Goal: Information Seeking & Learning: Learn about a topic

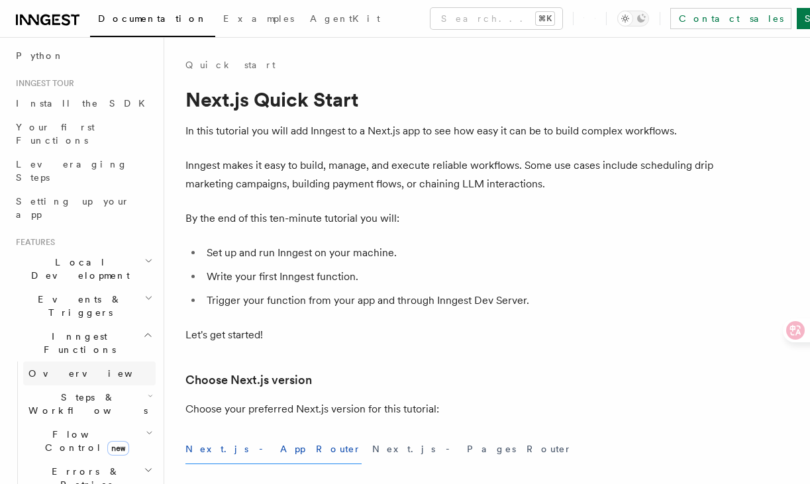
scroll to position [120, 0]
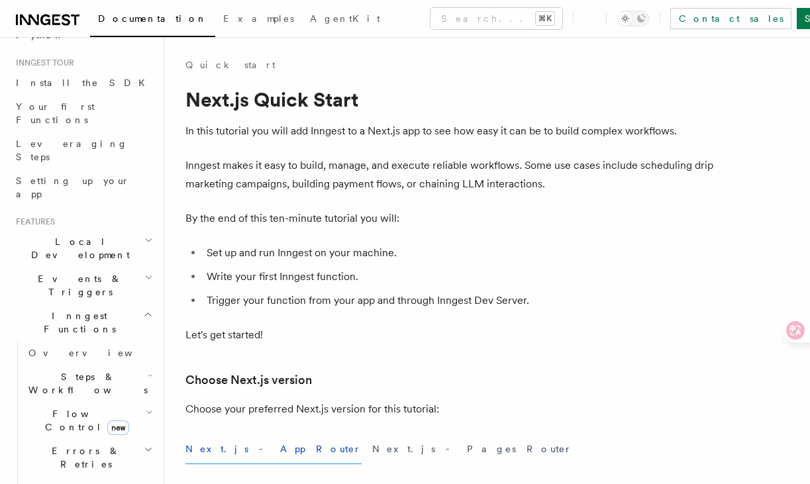
click at [111, 439] on h2 "Errors & Retries" at bounding box center [89, 457] width 132 height 37
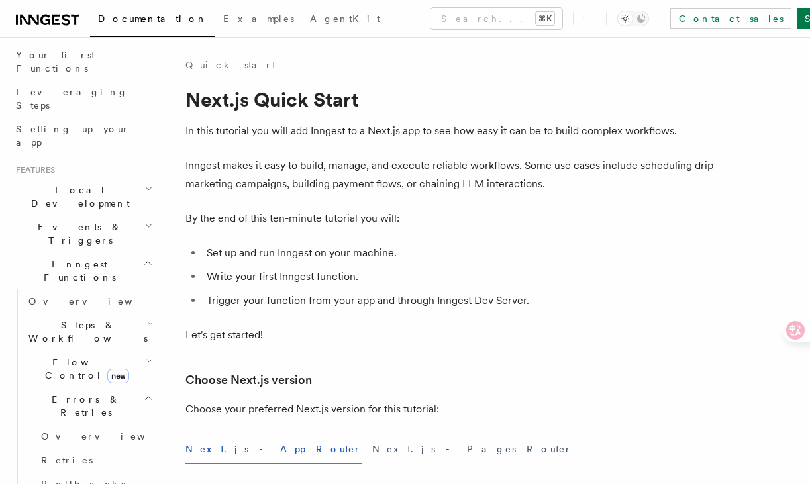
scroll to position [216, 0]
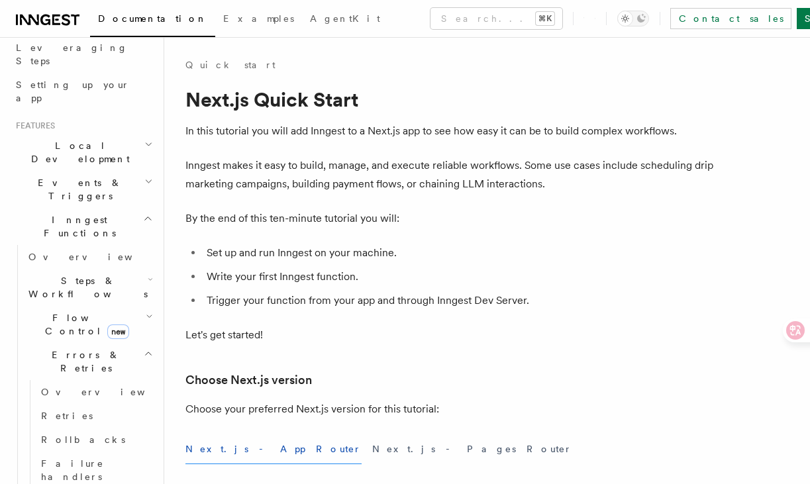
click at [111, 452] on link "Failure handlers" at bounding box center [96, 470] width 120 height 37
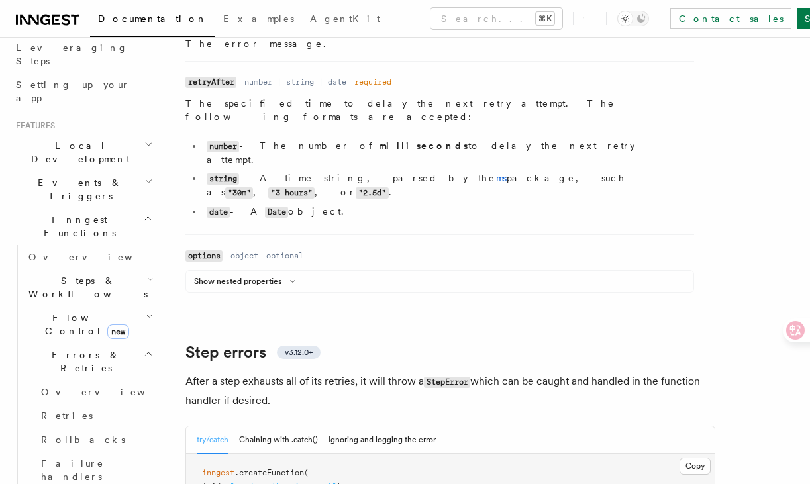
scroll to position [1815, 0]
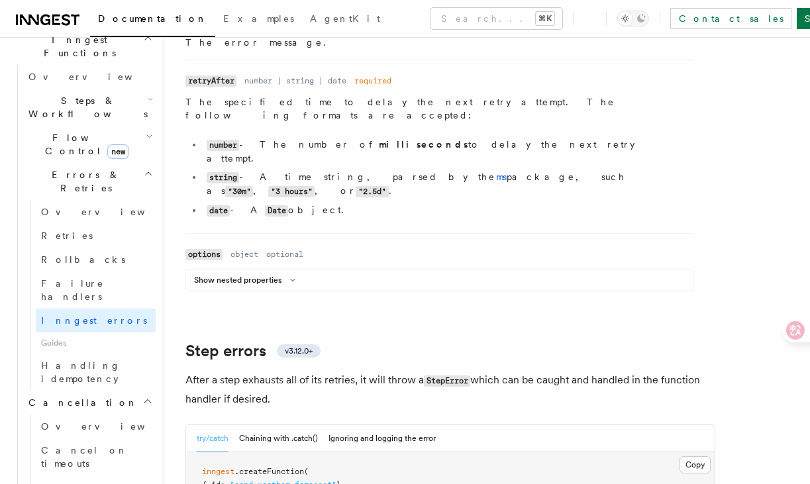
scroll to position [397, 0]
click at [100, 444] on span "Cancel on timeouts" at bounding box center [84, 456] width 87 height 24
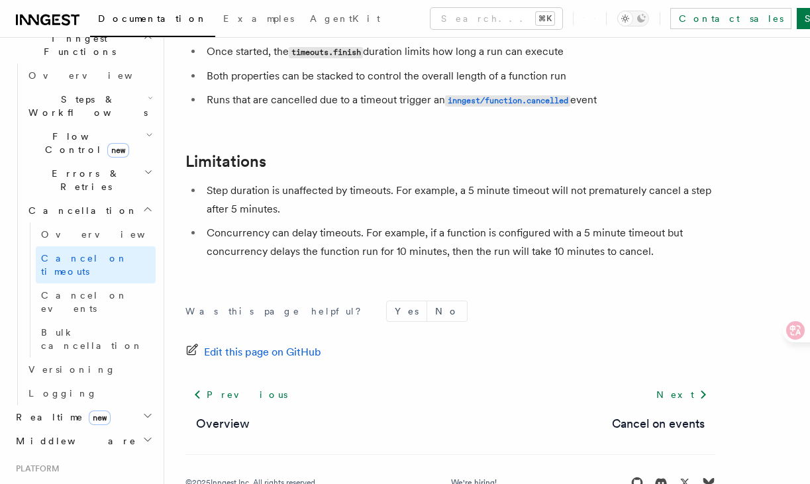
scroll to position [1352, 0]
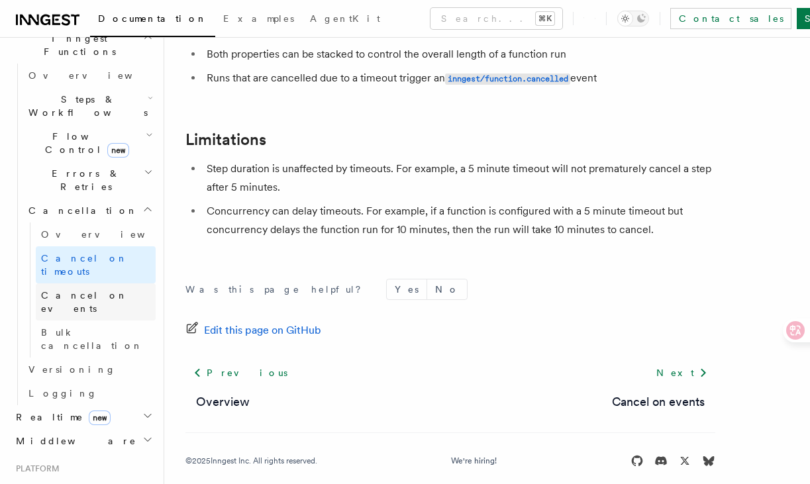
click at [87, 290] on span "Cancel on events" at bounding box center [84, 302] width 87 height 24
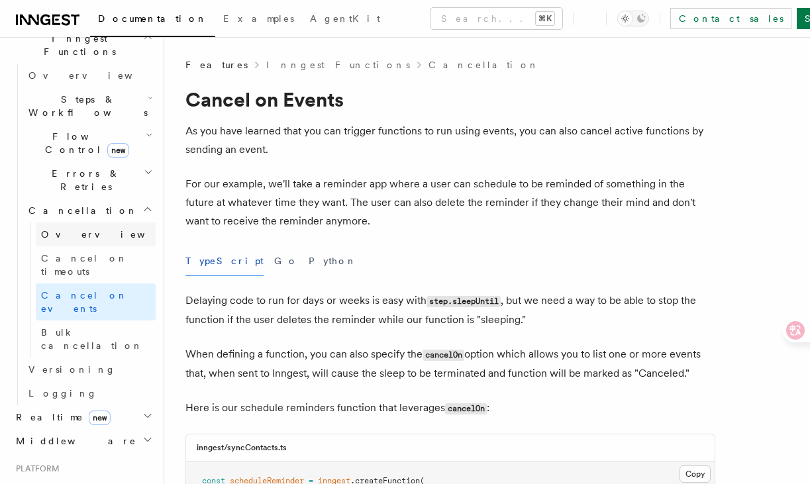
click at [109, 222] on link "Overview" at bounding box center [96, 234] width 120 height 24
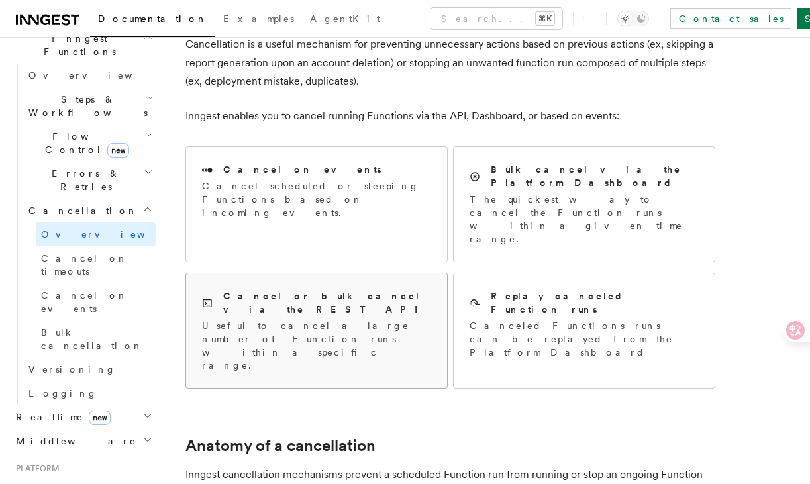
scroll to position [85, 0]
click at [352, 306] on div "Cancel or bulk cancel via the REST API Useful to cancel a large number of Funct…" at bounding box center [316, 332] width 261 height 115
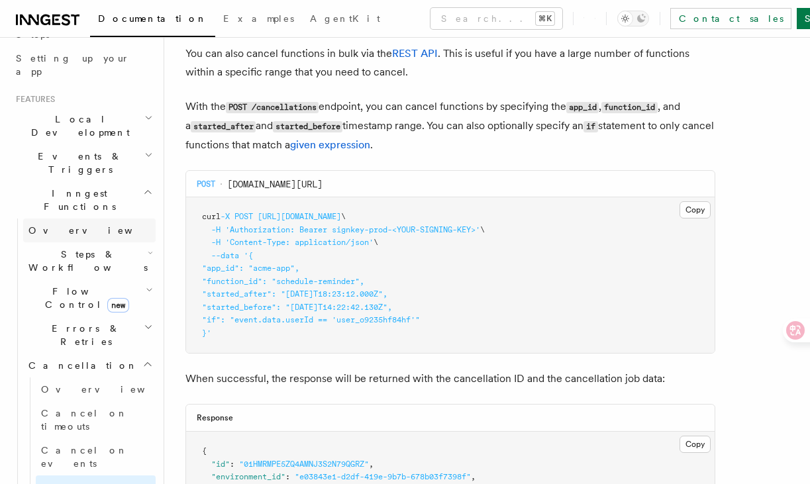
scroll to position [260, 0]
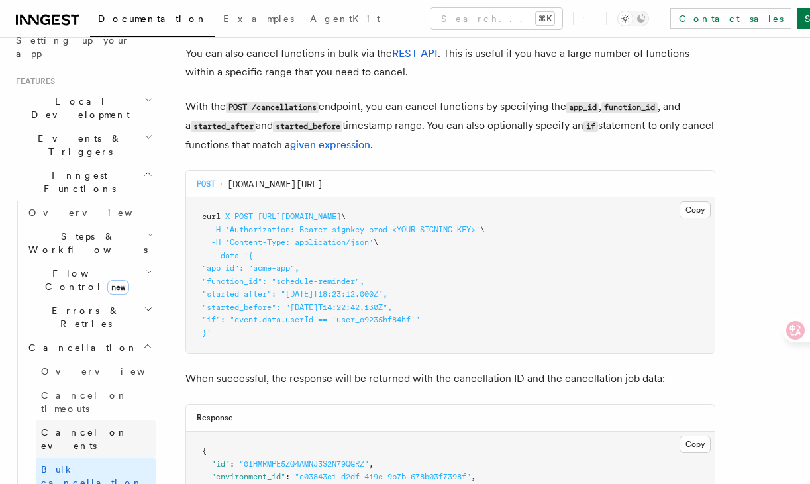
click at [90, 420] on link "Cancel on events" at bounding box center [96, 438] width 120 height 37
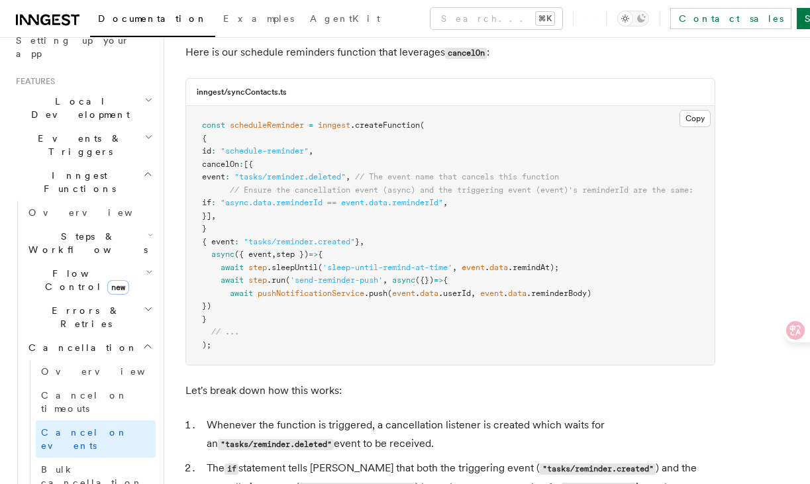
scroll to position [428, 0]
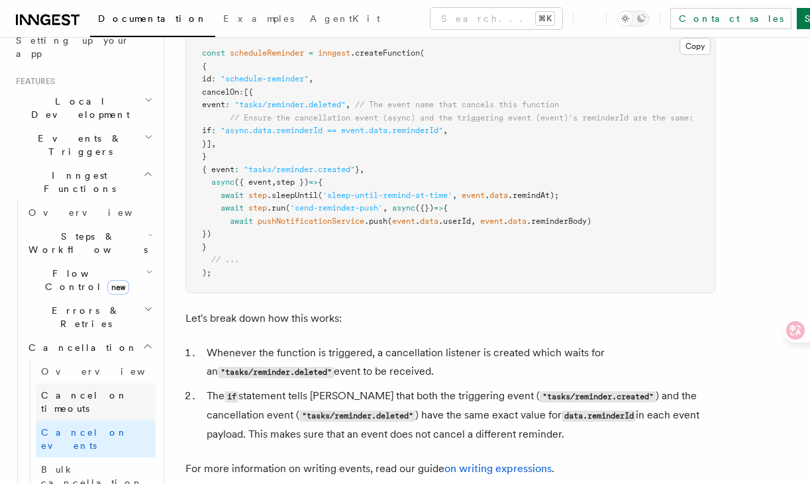
click at [97, 390] on span "Cancel on timeouts" at bounding box center [84, 402] width 87 height 24
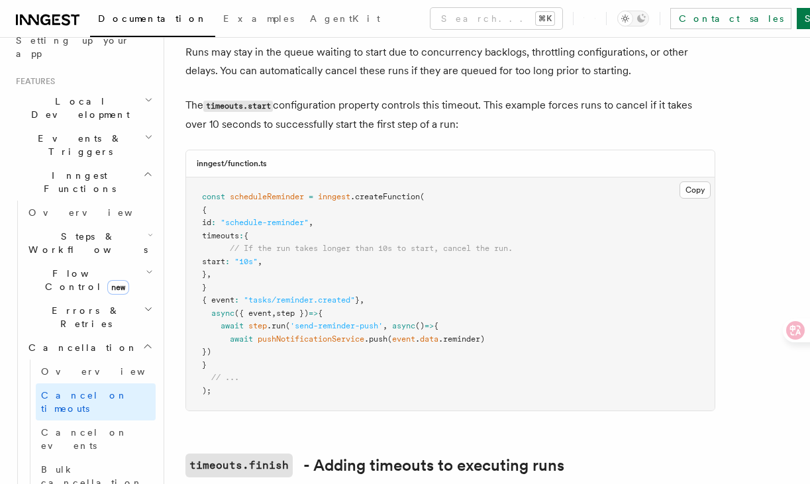
scroll to position [359, 0]
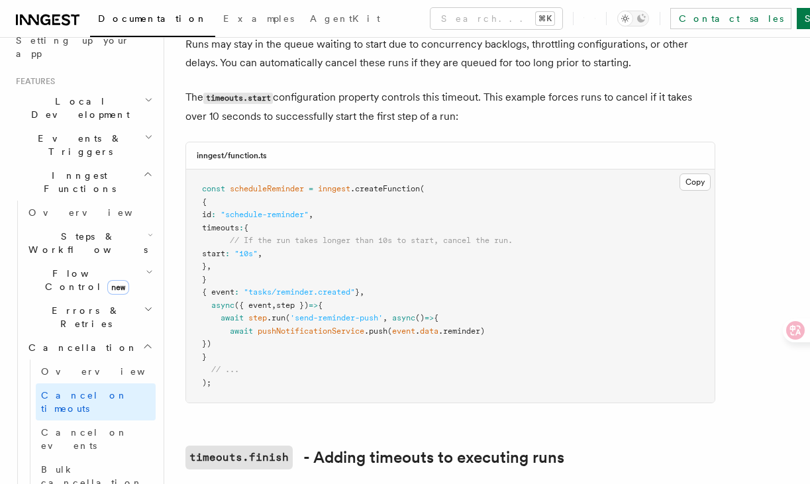
click at [294, 313] on span "'send-reminder-push'" at bounding box center [336, 317] width 93 height 9
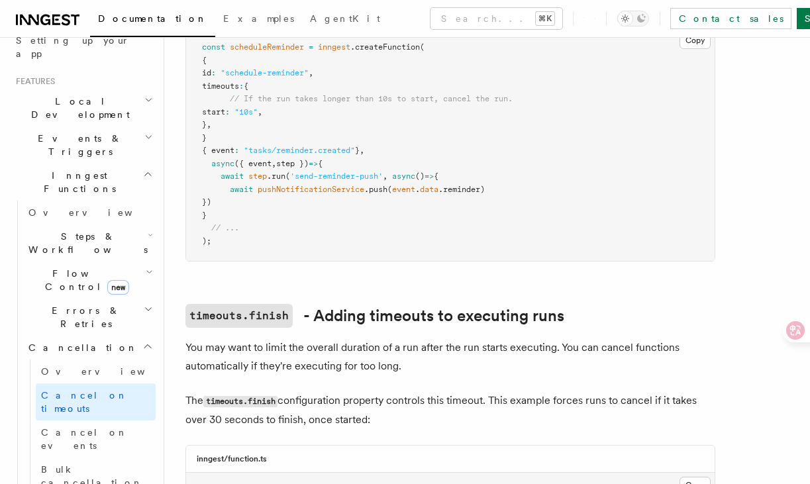
scroll to position [502, 0]
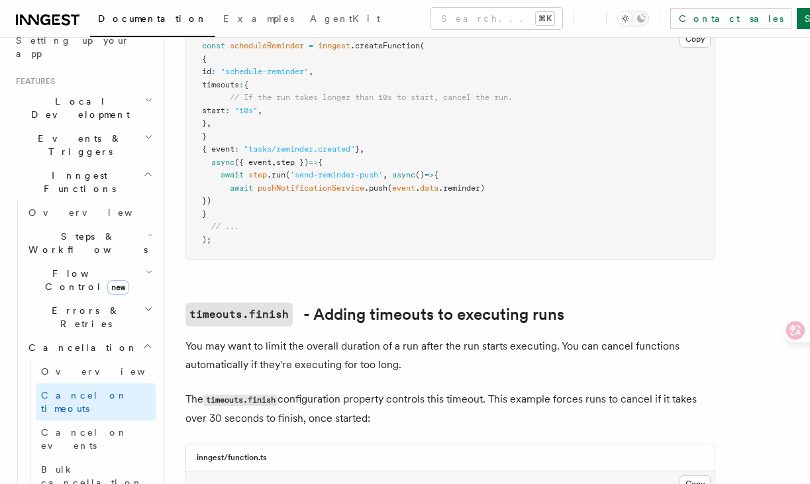
click at [76, 267] on span "Flow Control new" at bounding box center [84, 280] width 122 height 26
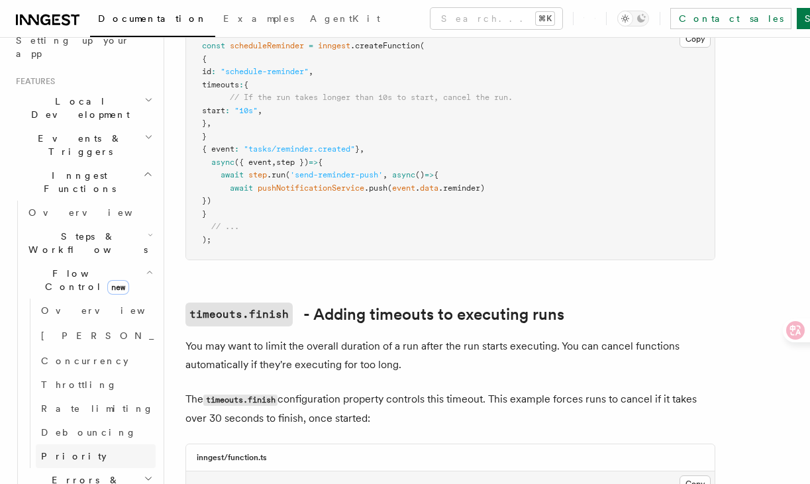
click at [66, 450] on span "Priority" at bounding box center [74, 456] width 66 height 13
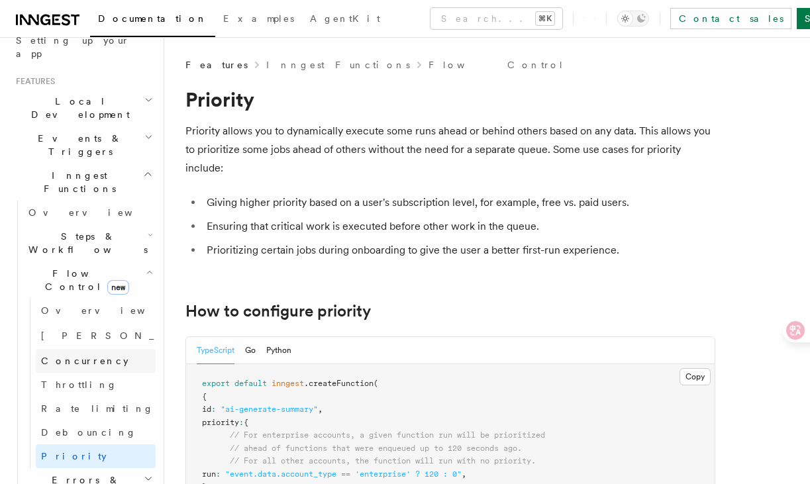
click at [83, 349] on link "Concurrency" at bounding box center [96, 361] width 120 height 24
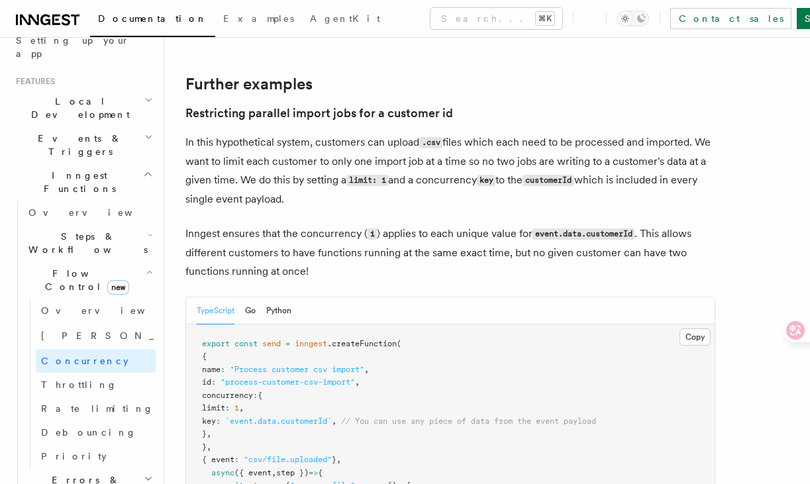
scroll to position [5438, 0]
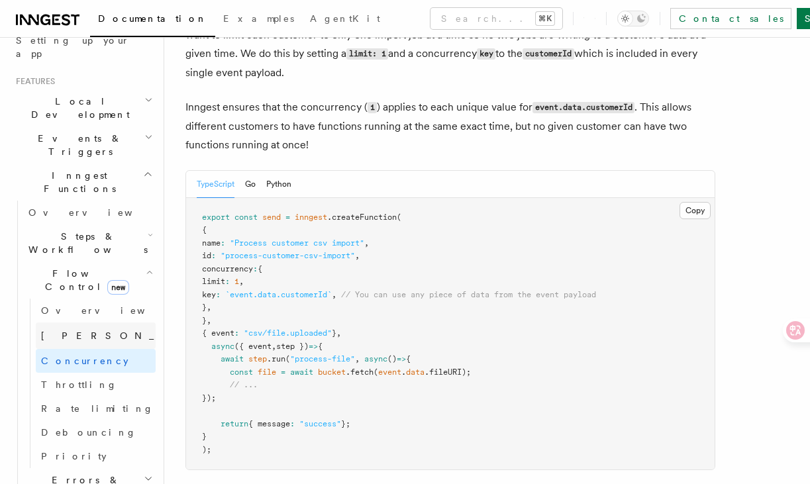
click at [90, 322] on link "[PERSON_NAME] new" at bounding box center [96, 335] width 120 height 26
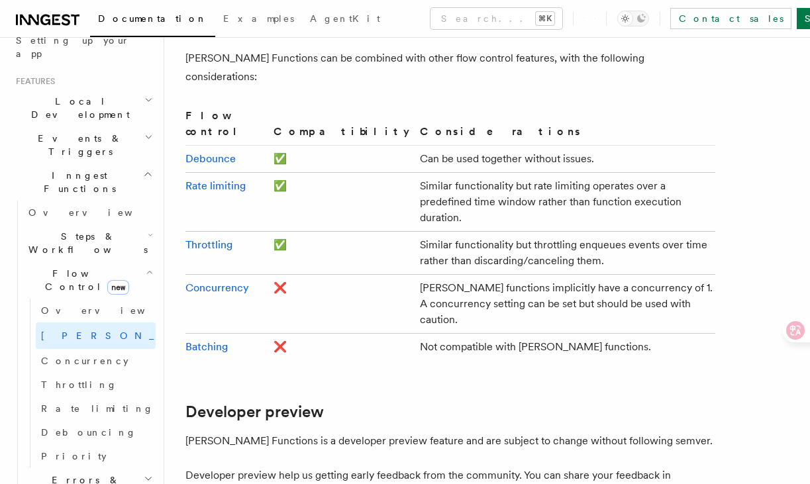
scroll to position [2729, 0]
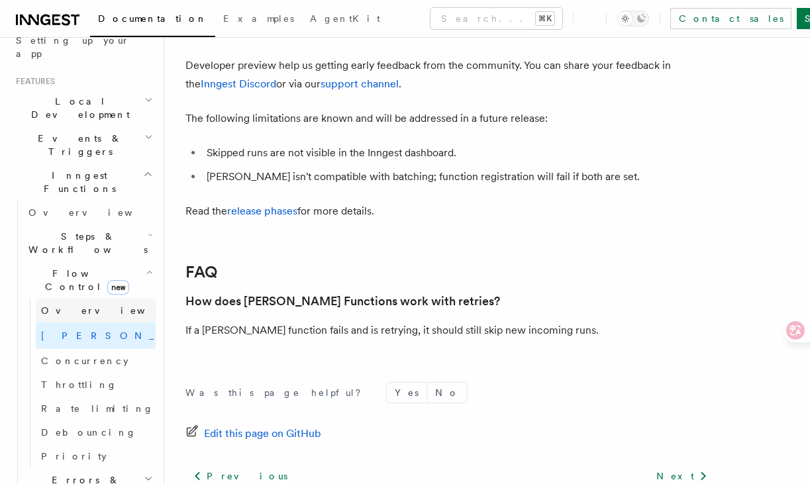
click at [63, 299] on link "Overview" at bounding box center [96, 311] width 120 height 24
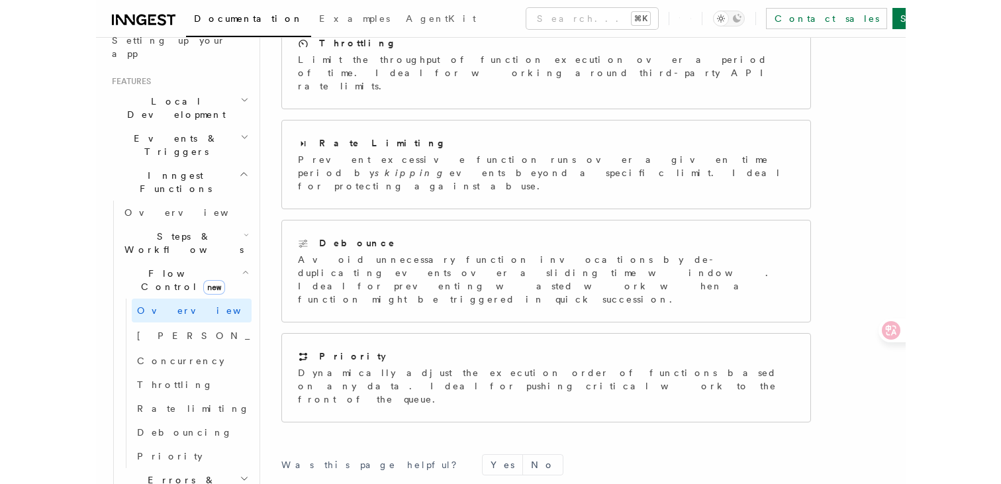
scroll to position [430, 0]
